Goal: Task Accomplishment & Management: Manage account settings

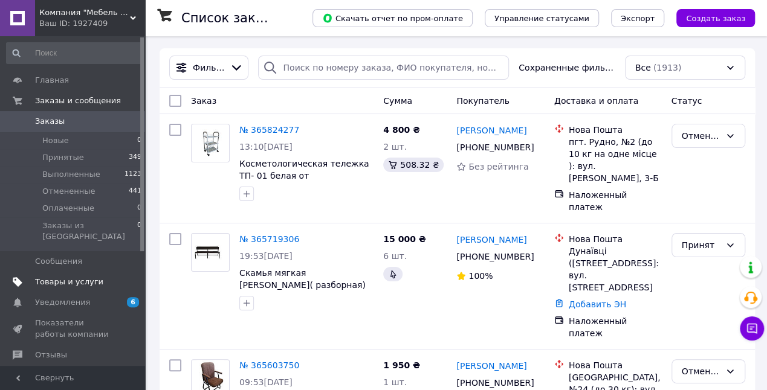
click at [73, 277] on span "Товары и услуги" at bounding box center [69, 282] width 68 height 11
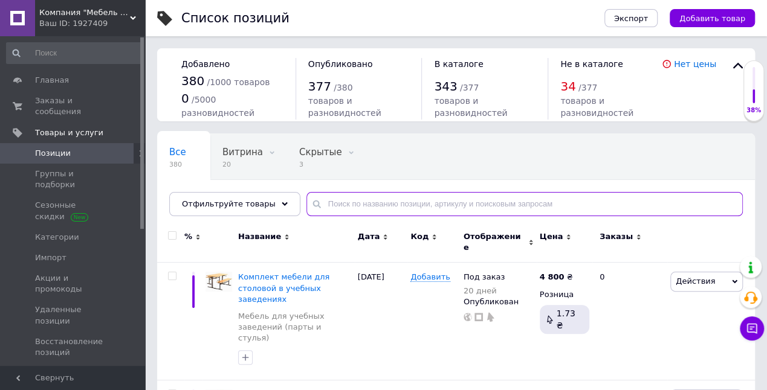
click at [385, 199] on input "text" at bounding box center [524, 204] width 436 height 24
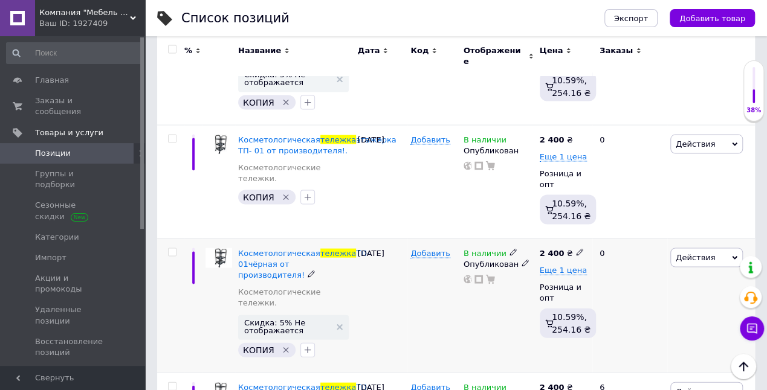
scroll to position [1209, 0]
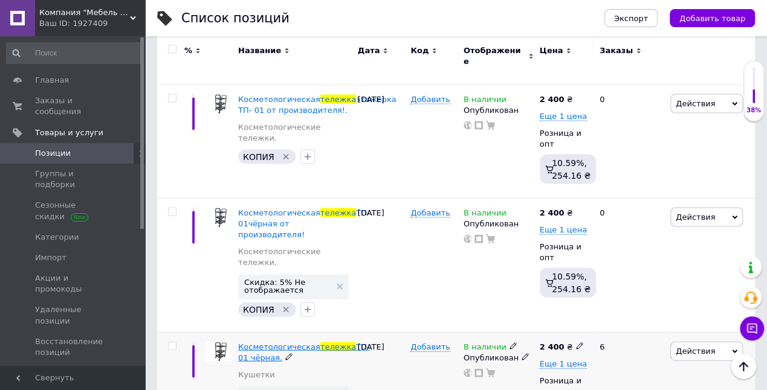
type input "тележка"
click at [271, 343] on span "ТП- 01 чёрная." at bounding box center [304, 353] width 132 height 20
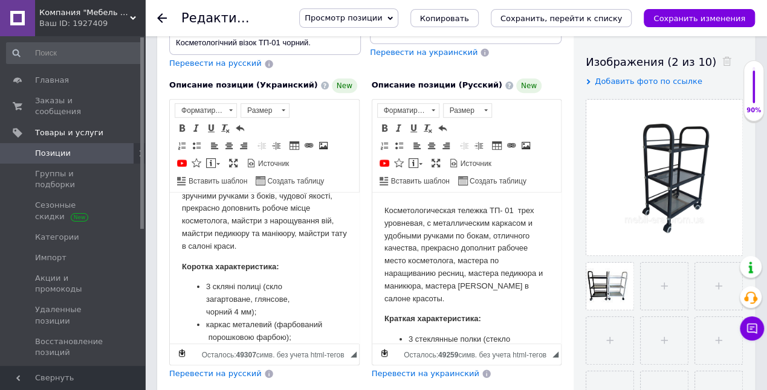
scroll to position [80, 0]
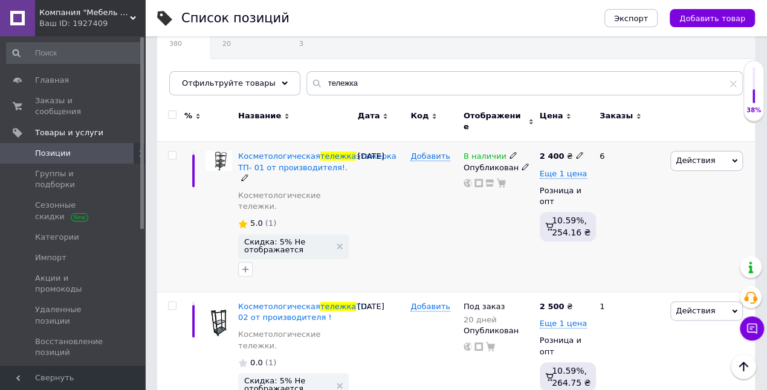
scroll to position [80, 0]
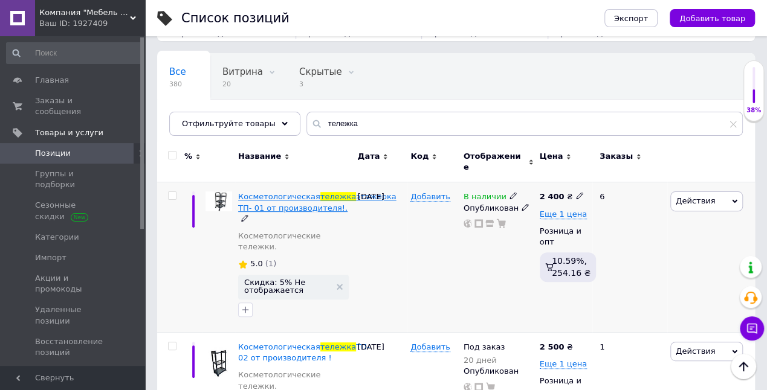
click at [268, 199] on span "этажерка ТП- 01 от производителя!." at bounding box center [317, 202] width 158 height 20
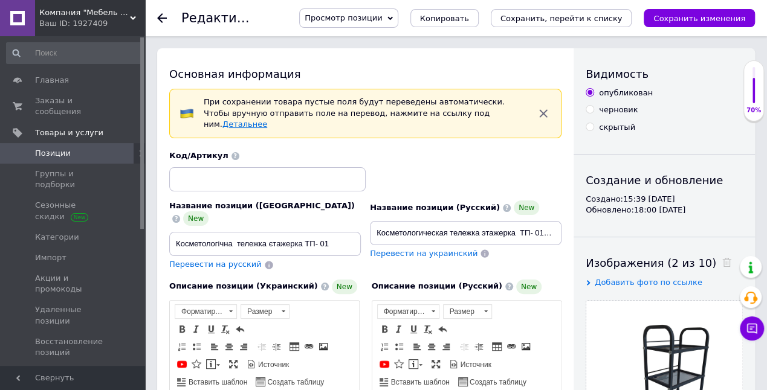
click at [267, 120] on link "Детальнее" at bounding box center [244, 124] width 45 height 9
click at [180, 215] on span at bounding box center [176, 219] width 8 height 8
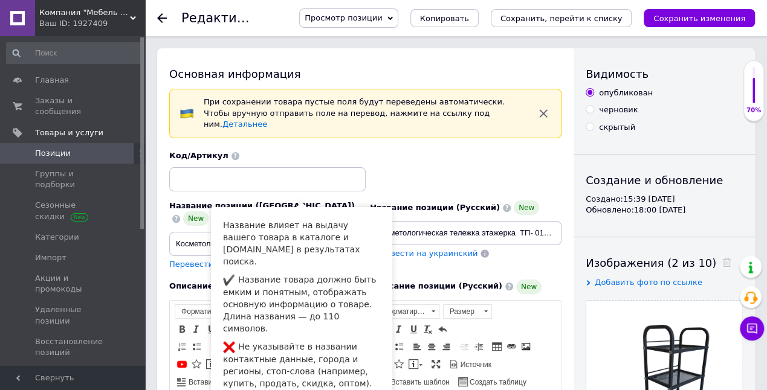
click at [427, 149] on div "Код/Артикул" at bounding box center [365, 171] width 401 height 50
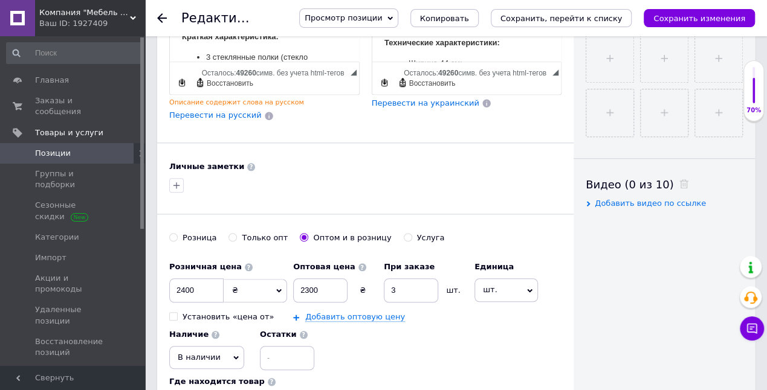
scroll to position [604, 0]
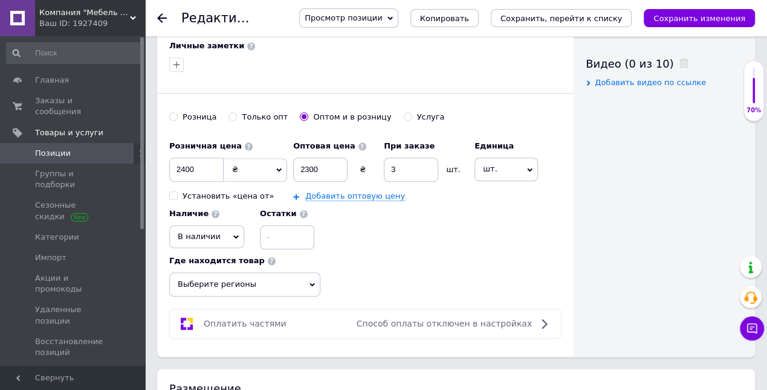
click at [696, 14] on icon "Сохранить изменения" at bounding box center [699, 18] width 92 height 9
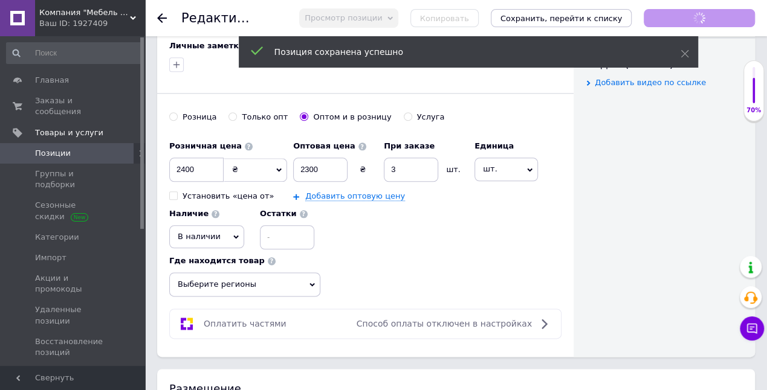
scroll to position [131, 0]
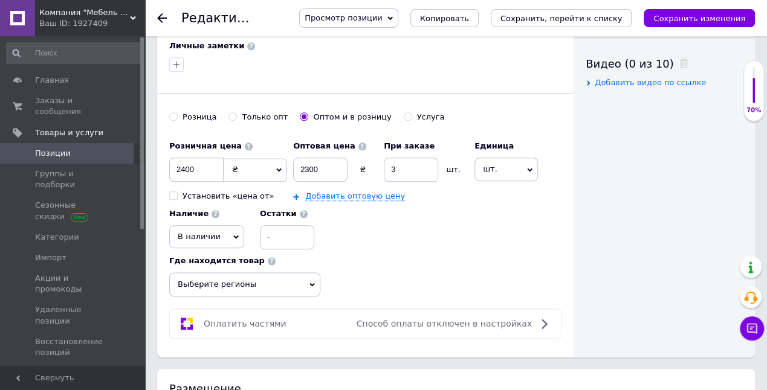
click at [382, 18] on span "Просмотр позиции" at bounding box center [343, 17] width 77 height 9
click at [419, 55] on li "Сохранить и посмотреть на портале" at bounding box center [382, 58] width 164 height 17
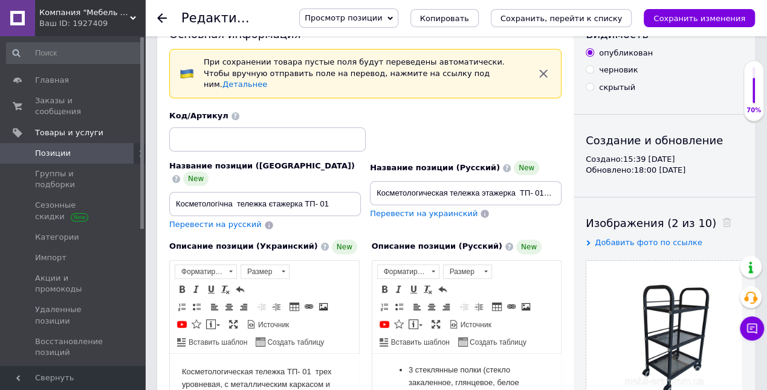
scroll to position [0, 0]
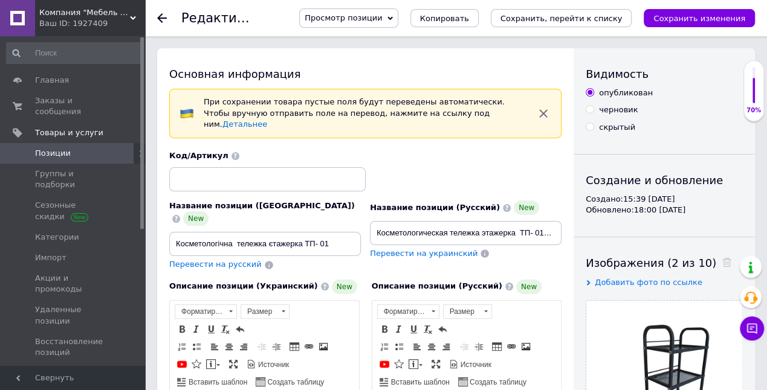
click at [545, 107] on icon "button" at bounding box center [543, 113] width 15 height 15
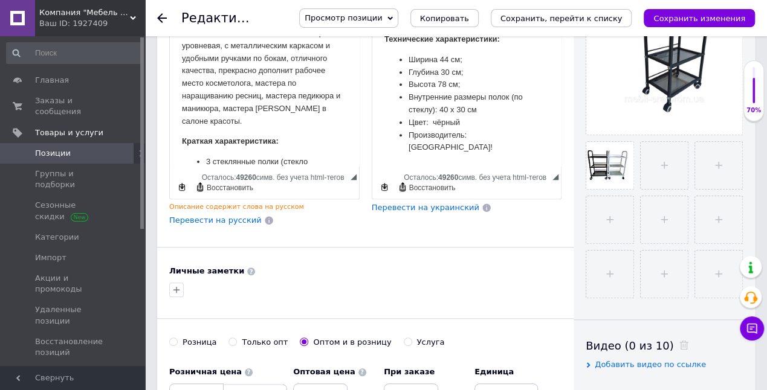
scroll to position [363, 0]
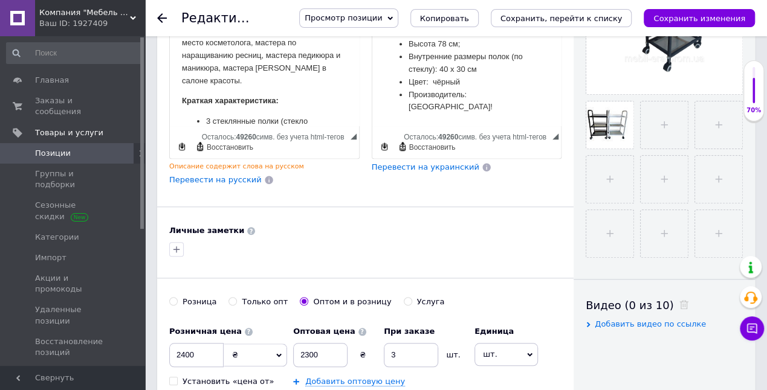
click at [421, 163] on span "Перевести на украинский" at bounding box center [426, 167] width 108 height 9
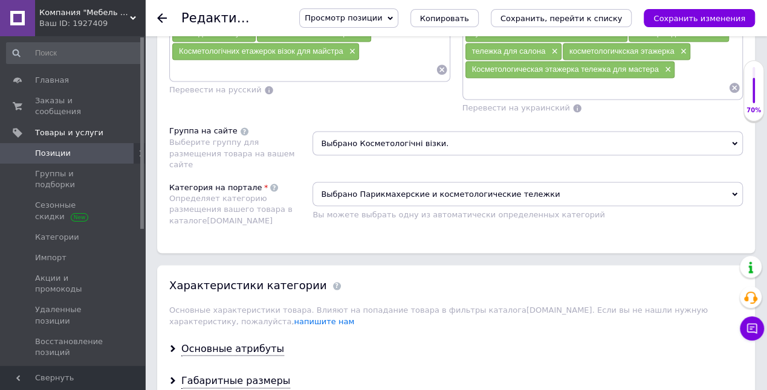
scroll to position [1168, 0]
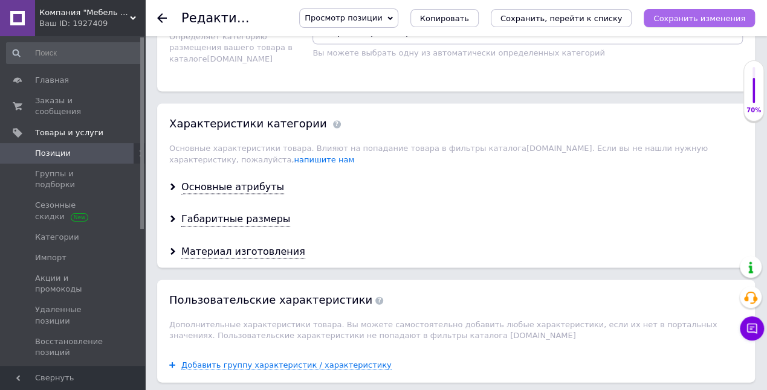
click at [700, 16] on icon "Сохранить изменения" at bounding box center [699, 18] width 92 height 9
click at [66, 148] on span "Позиции" at bounding box center [73, 153] width 77 height 11
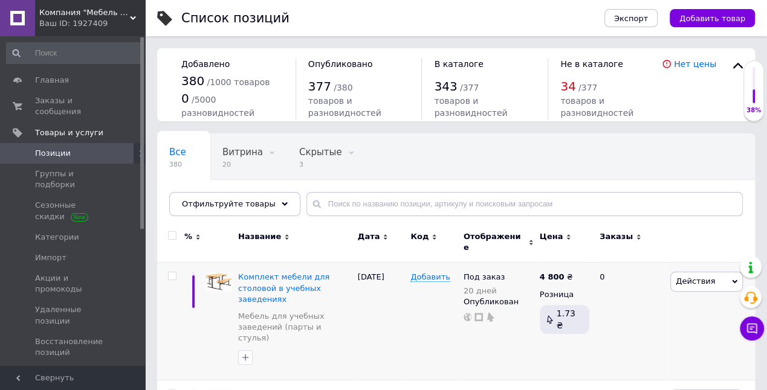
scroll to position [80, 0]
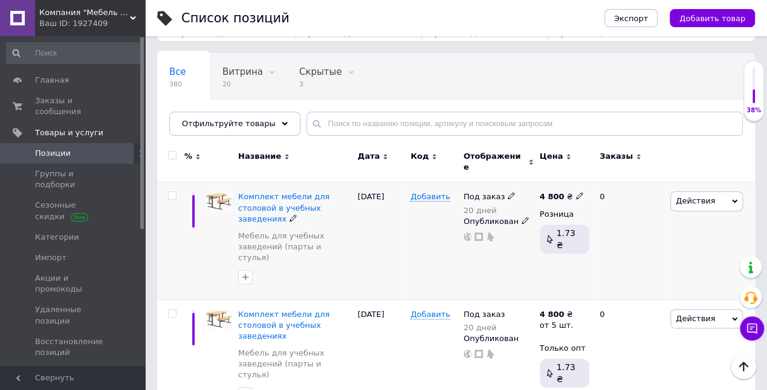
click at [265, 182] on div "Комплект мебели для столовой в учебных заведениях [GEOGRAPHIC_DATA] для учебных…" at bounding box center [295, 240] width 120 height 117
click at [263, 193] on span "Комплект мебели для столовой в учебных заведениях" at bounding box center [283, 207] width 91 height 31
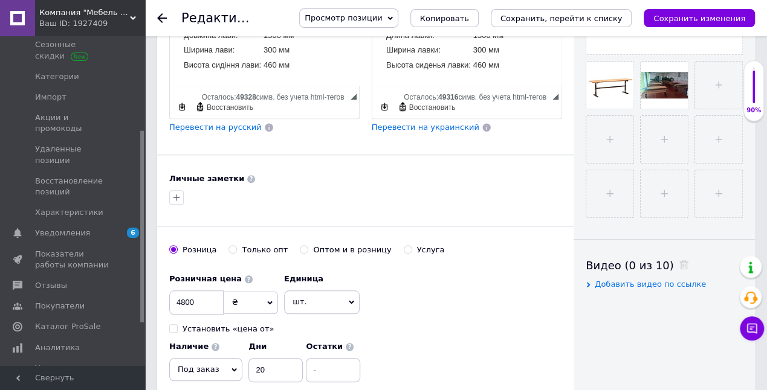
scroll to position [523, 0]
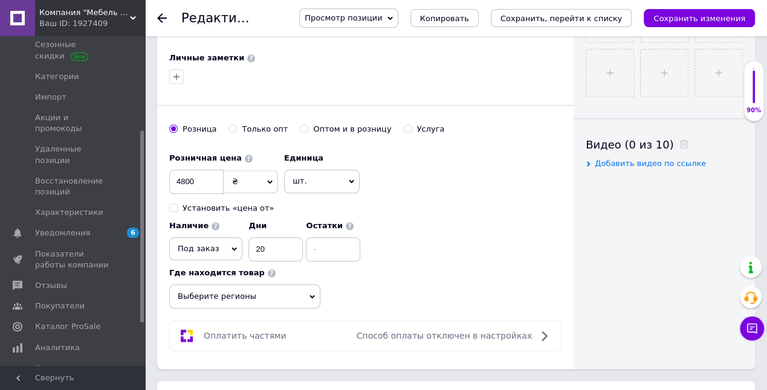
click at [393, 17] on icon at bounding box center [389, 18] width 5 height 5
click at [415, 57] on li "Сохранить и посмотреть на портале" at bounding box center [382, 58] width 164 height 17
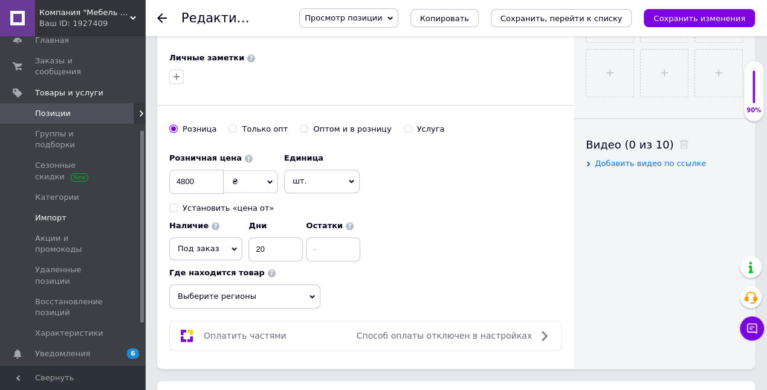
scroll to position [0, 0]
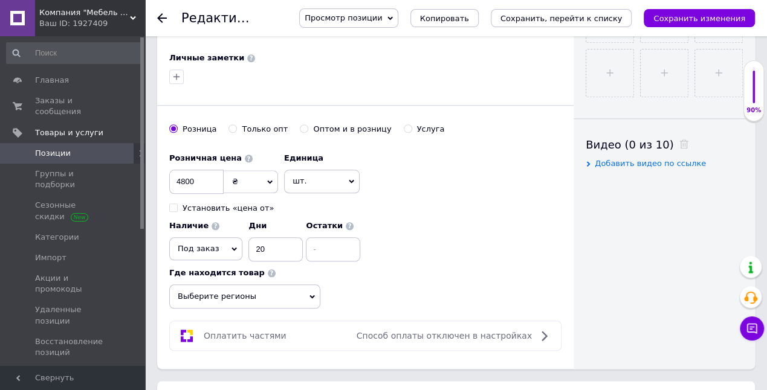
click at [73, 148] on span "Позиции" at bounding box center [73, 153] width 77 height 11
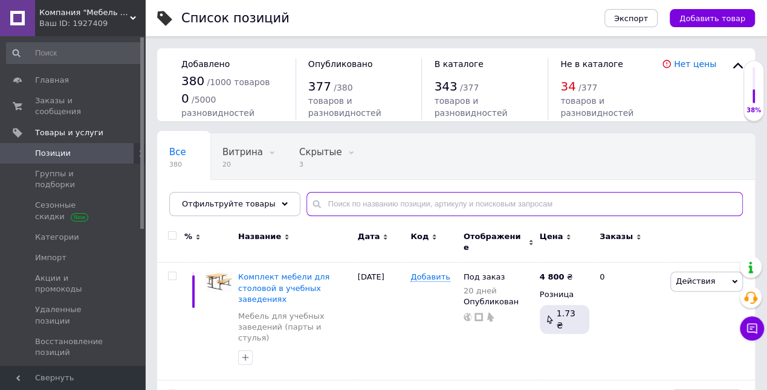
click at [358, 201] on input "text" at bounding box center [524, 204] width 436 height 24
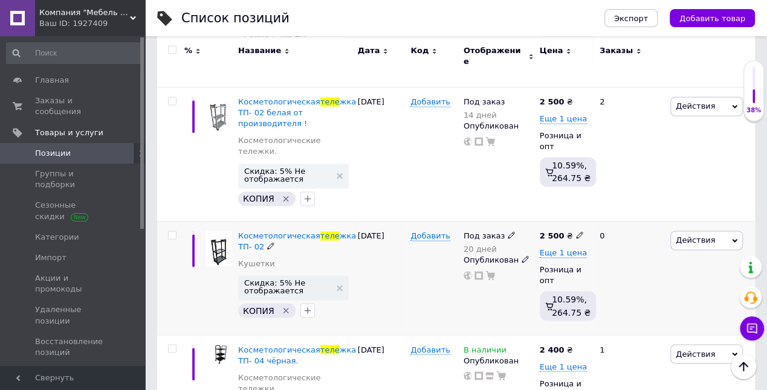
scroll to position [886, 0]
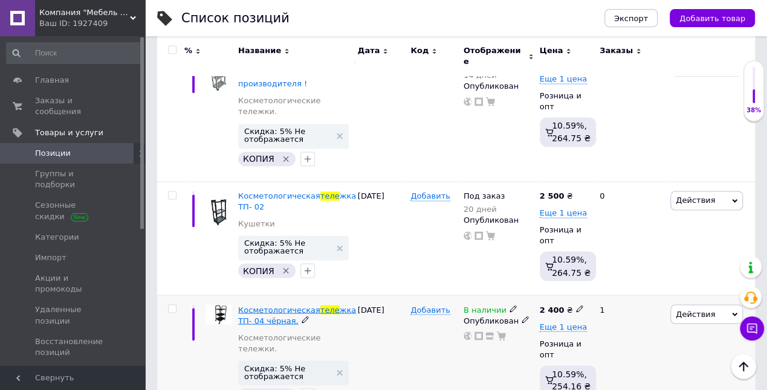
type input "теле"
click at [306, 305] on span "Косметологическая" at bounding box center [279, 309] width 82 height 9
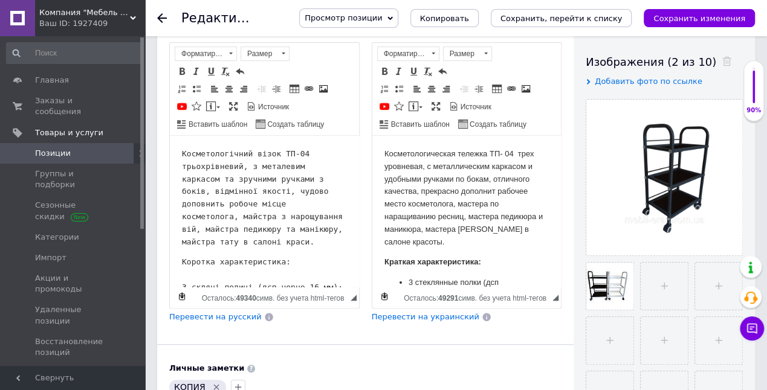
click at [410, 314] on span "Перевести на украинский" at bounding box center [426, 316] width 108 height 9
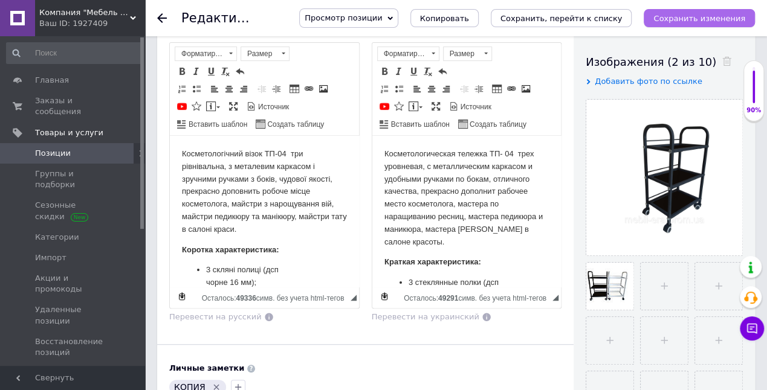
click at [682, 16] on icon "Сохранить изменения" at bounding box center [699, 18] width 92 height 9
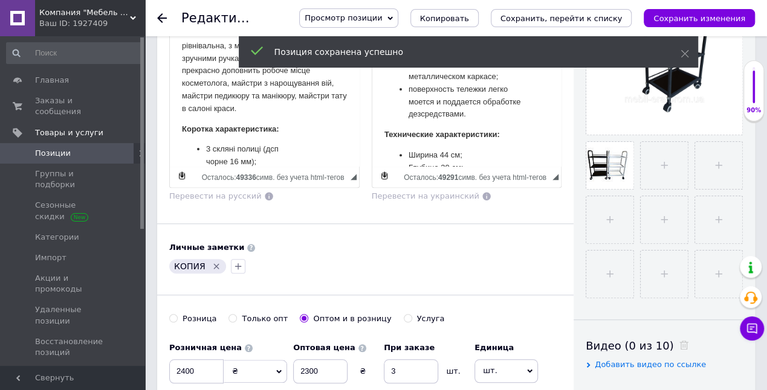
scroll to position [483, 0]
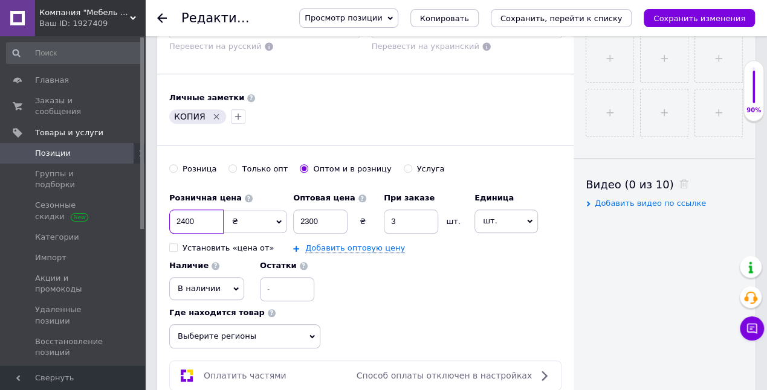
click at [198, 210] on input "2400" at bounding box center [196, 222] width 54 height 24
click at [175, 164] on input "Розница" at bounding box center [173, 168] width 8 height 8
radio input "true"
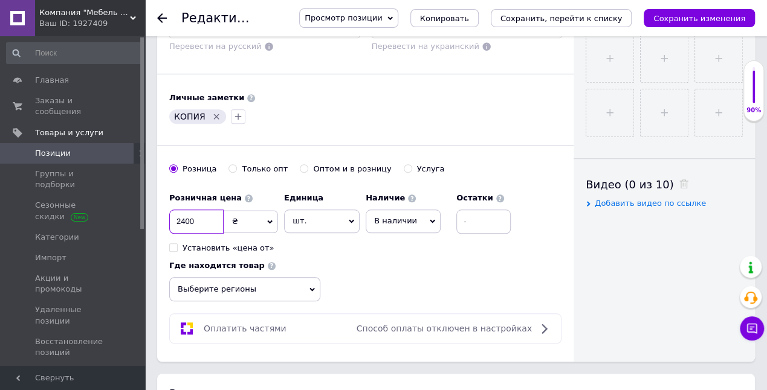
click at [208, 210] on input "2400" at bounding box center [196, 222] width 54 height 24
type input "2"
drag, startPoint x: 732, startPoint y: 13, endPoint x: 732, endPoint y: 4, distance: 9.7
click at [732, 14] on icon "Сохранить изменения" at bounding box center [699, 18] width 92 height 9
click at [196, 210] on input "1000" at bounding box center [196, 222] width 54 height 24
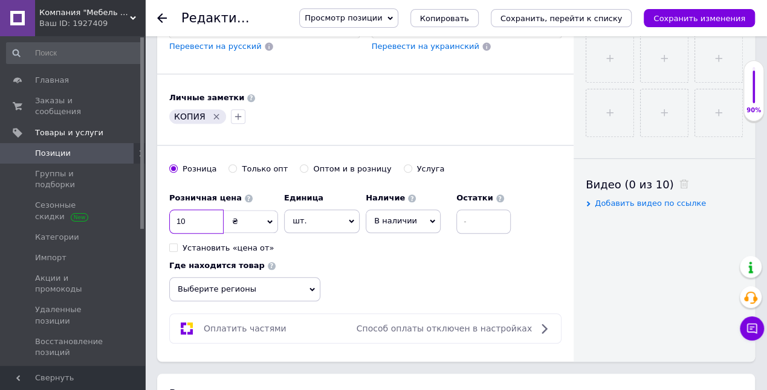
type input "1"
type input "2400"
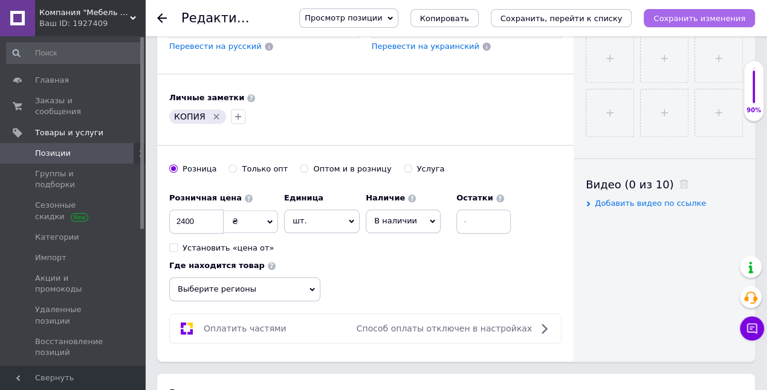
click at [679, 19] on icon "Сохранить изменения" at bounding box center [699, 18] width 92 height 9
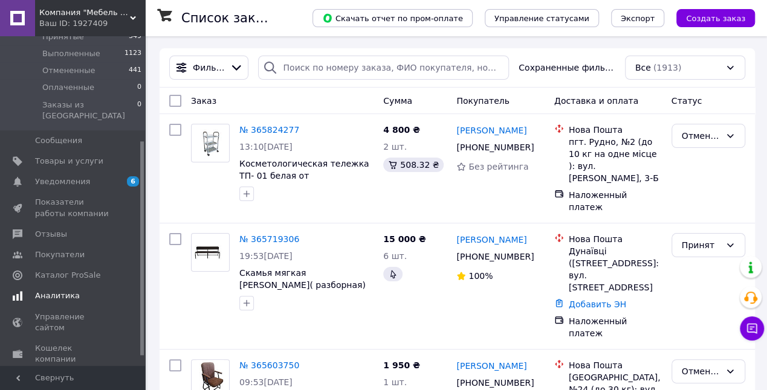
scroll to position [161, 0]
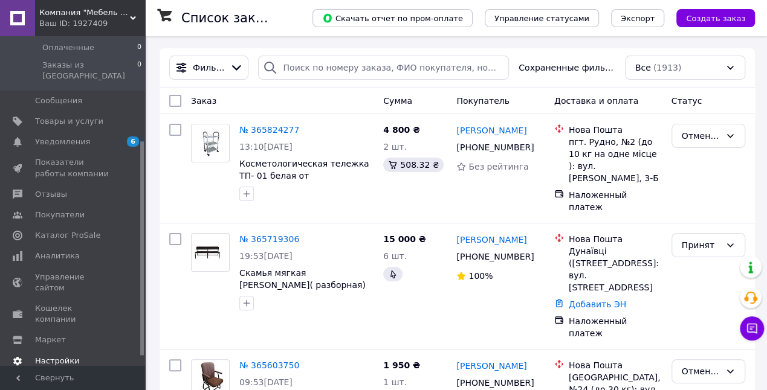
click at [63, 356] on span "Настройки" at bounding box center [57, 361] width 44 height 11
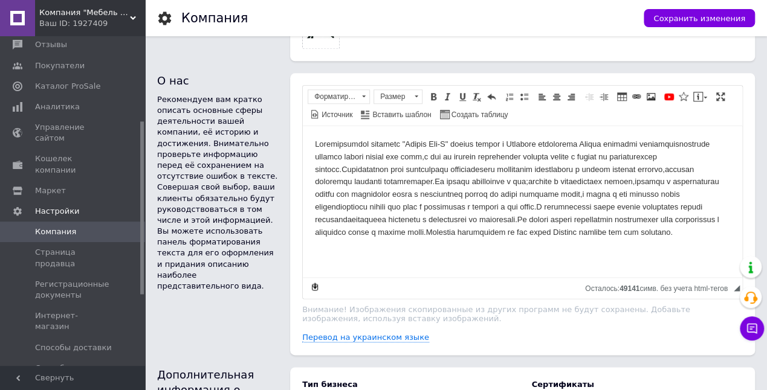
scroll to position [725, 0]
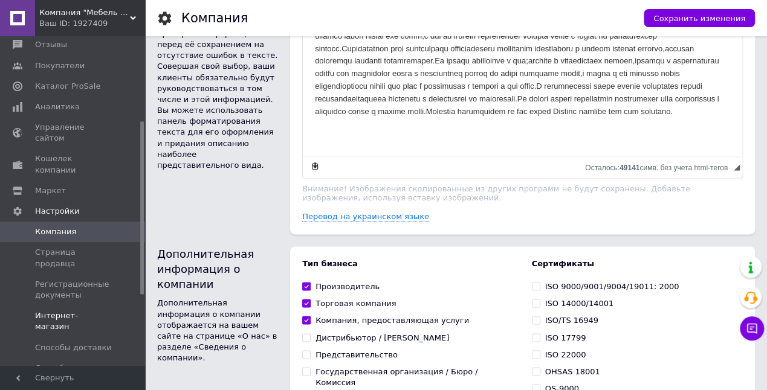
click at [85, 311] on span "Интернет-магазин" at bounding box center [73, 322] width 77 height 22
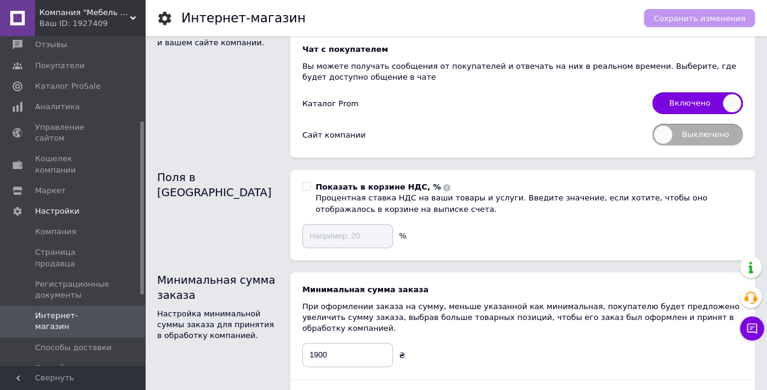
scroll to position [161, 0]
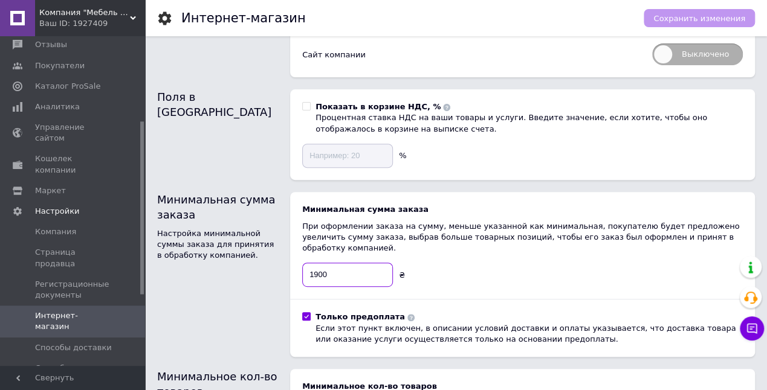
click at [331, 265] on input "1900" at bounding box center [347, 275] width 91 height 24
click at [677, 19] on span "Сохранить изменения" at bounding box center [699, 18] width 92 height 9
click at [321, 263] on input "1000" at bounding box center [347, 275] width 91 height 24
click at [329, 265] on input "1000" at bounding box center [347, 275] width 91 height 24
type input "1900"
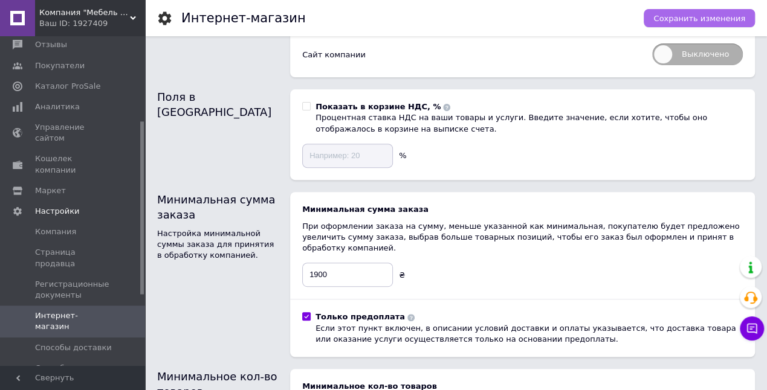
click at [686, 15] on span "Сохранить изменения" at bounding box center [699, 18] width 92 height 9
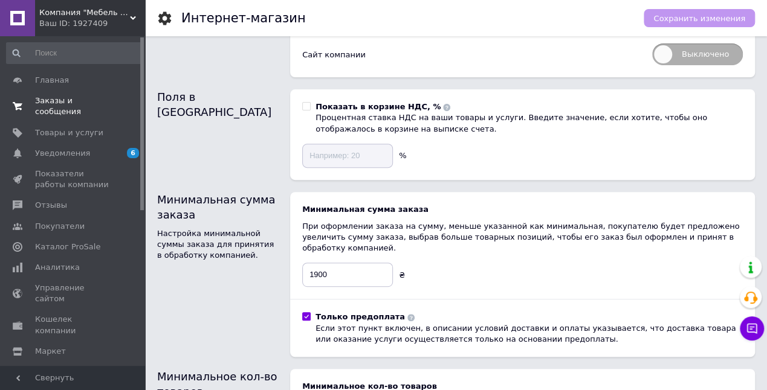
scroll to position [40, 0]
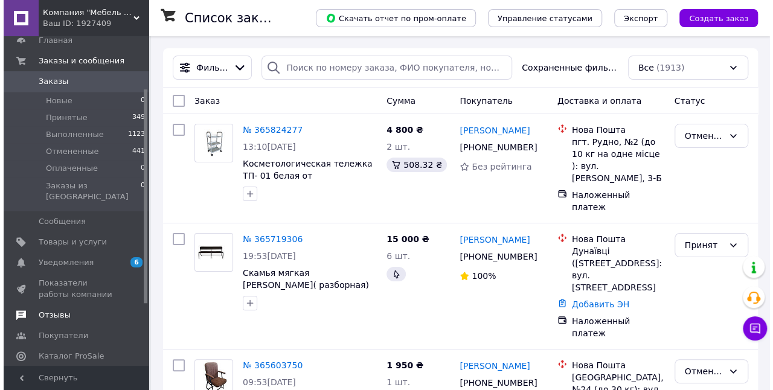
scroll to position [80, 0]
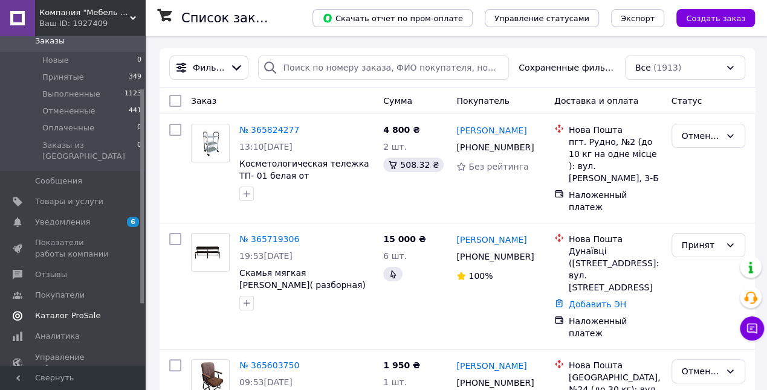
click at [68, 311] on span "Каталог ProSale" at bounding box center [67, 316] width 65 height 11
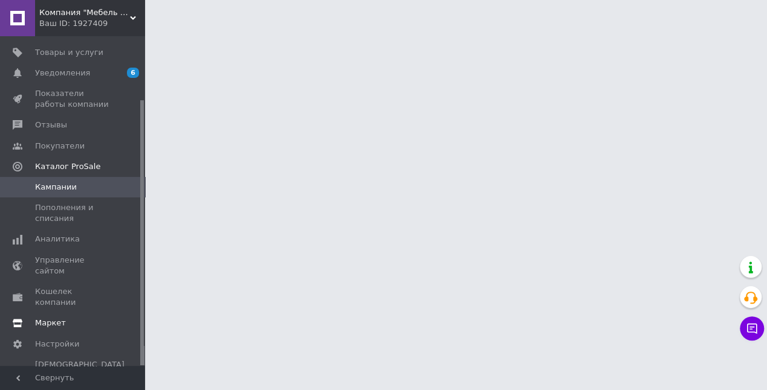
scroll to position [79, 0]
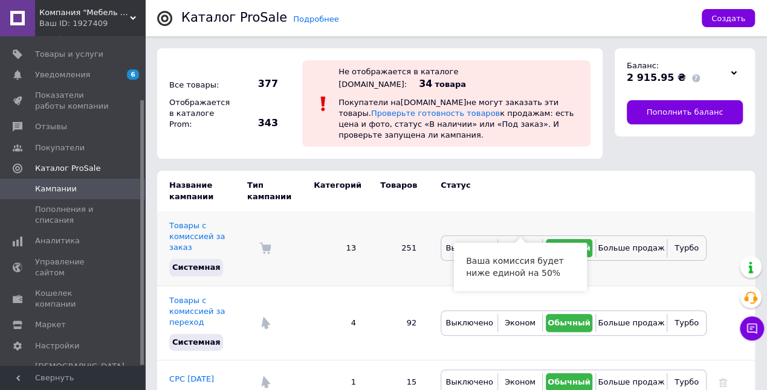
click at [525, 244] on span "Эконом" at bounding box center [520, 248] width 31 height 9
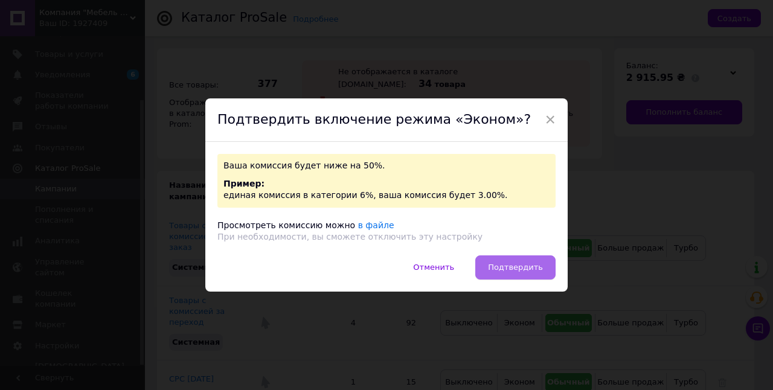
click at [515, 267] on span "Подтвердить" at bounding box center [515, 267] width 55 height 9
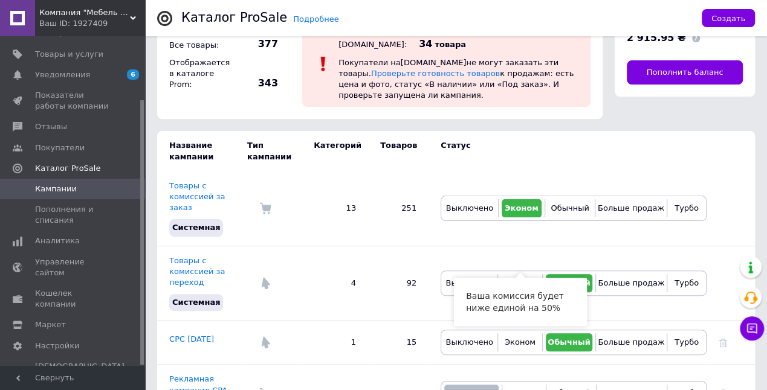
scroll to position [80, 0]
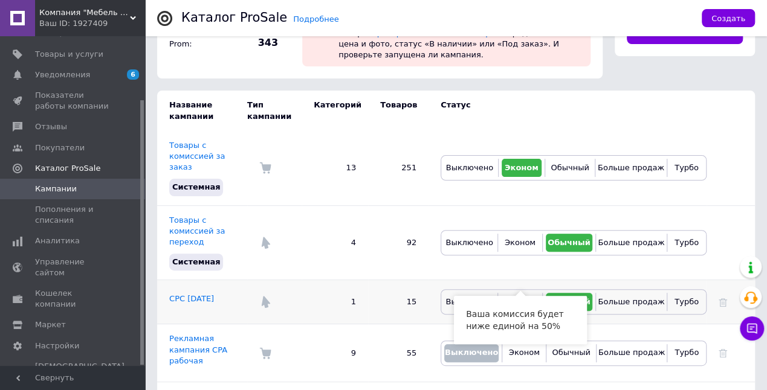
click at [521, 297] on span "Эконом" at bounding box center [520, 301] width 31 height 9
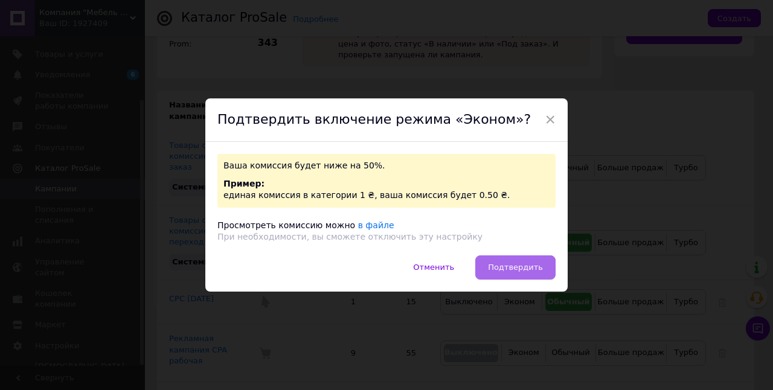
click at [522, 266] on span "Подтвердить" at bounding box center [515, 267] width 55 height 9
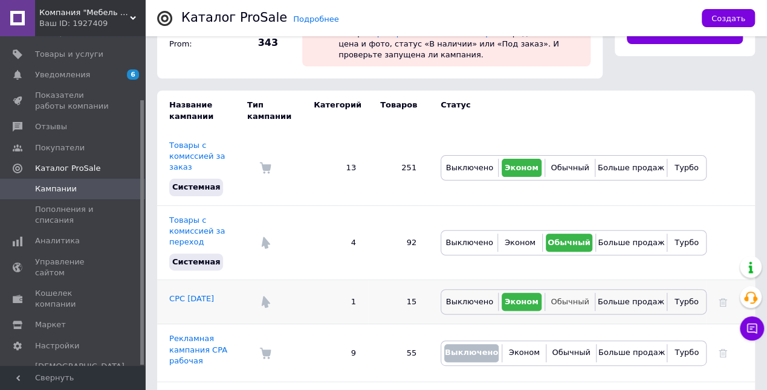
click at [573, 297] on span "Обычный" at bounding box center [569, 301] width 38 height 9
click at [573, 163] on span "Обычный" at bounding box center [569, 167] width 38 height 9
